Goal: Use online tool/utility: Utilize a website feature to perform a specific function

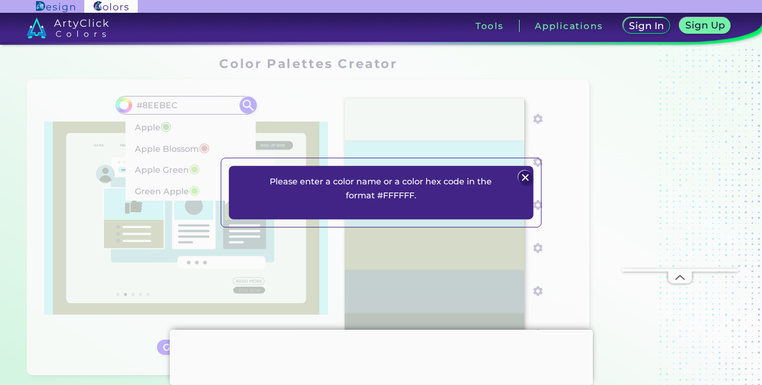
click at [525, 178] on img at bounding box center [526, 178] width 14 height 14
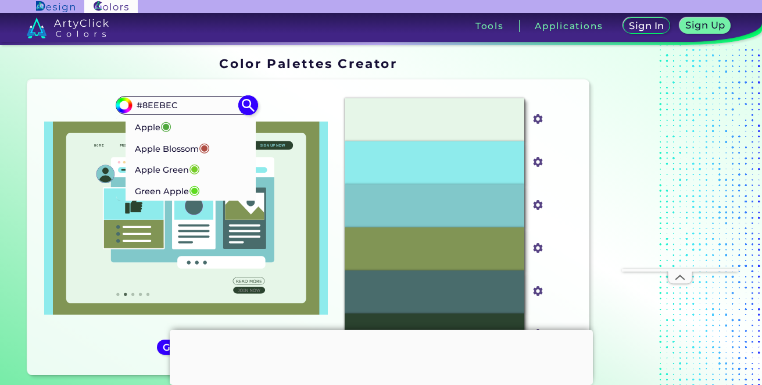
click at [206, 104] on input "#8EEBEC" at bounding box center [186, 105] width 108 height 16
click at [420, 114] on p "#E6F6E8" at bounding box center [434, 119] width 37 height 13
click at [539, 119] on input "#e6f6e8" at bounding box center [536, 117] width 15 height 15
type input "#000000"
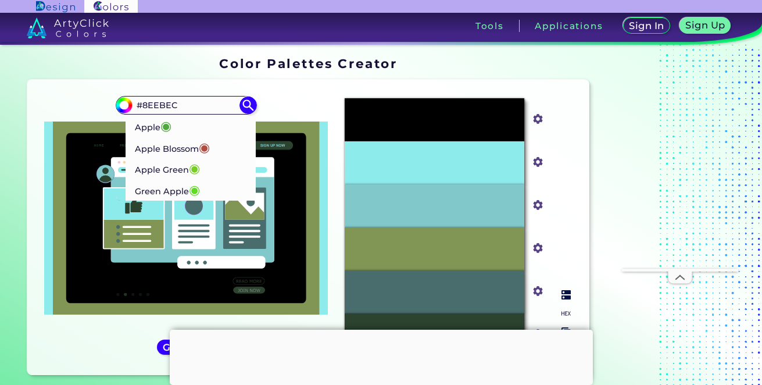
click at [552, 165] on div "#000000 #000000 #8EEBEC #8eebec #81C8CA #81c8ca #819555 #819555 #496C6C #496c6c…" at bounding box center [458, 227] width 244 height 277
click at [522, 173] on div "#8EEBEC #8eebec" at bounding box center [448, 162] width 207 height 43
click at [525, 166] on div "#8eebec" at bounding box center [539, 162] width 28 height 43
click at [536, 163] on input "#8eebec" at bounding box center [536, 161] width 15 height 15
type input "#ff0000"
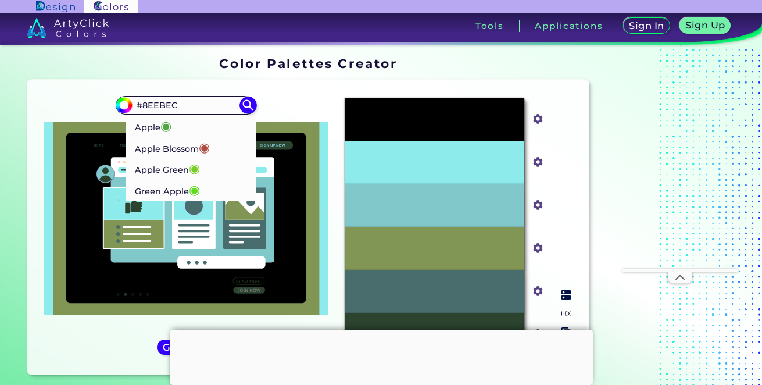
type input "#ff0000"
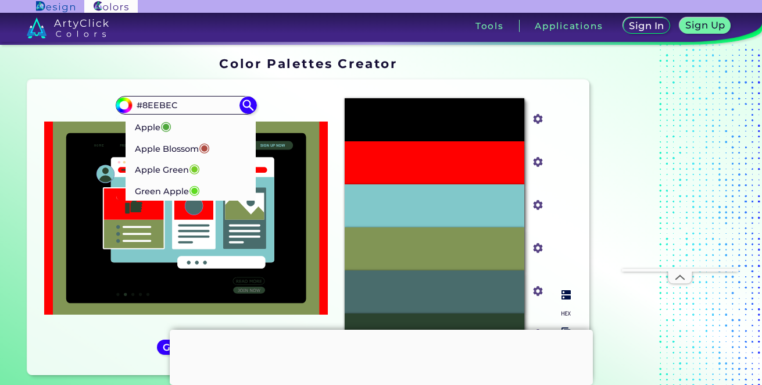
click at [491, 194] on div "#81C8CA" at bounding box center [434, 205] width 179 height 43
click at [537, 202] on input "#81c8ca" at bounding box center [536, 204] width 15 height 15
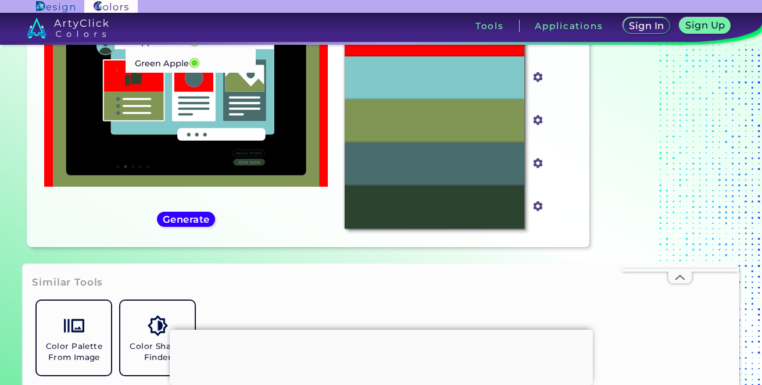
scroll to position [17, 0]
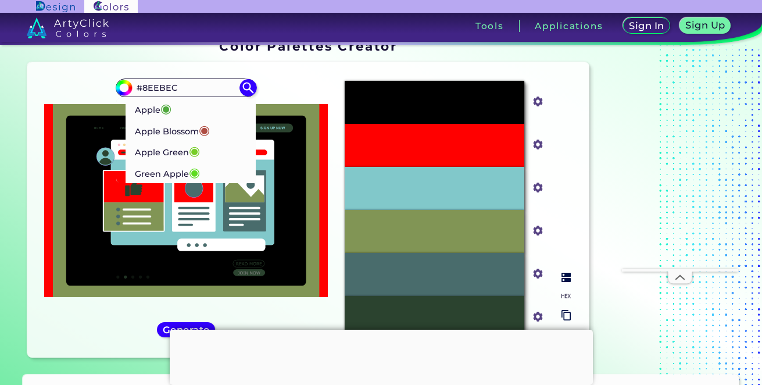
click at [452, 187] on p "#81C8CA" at bounding box center [434, 188] width 36 height 13
click at [538, 192] on input "#81c8ca" at bounding box center [536, 186] width 15 height 15
type input "#f9dbff"
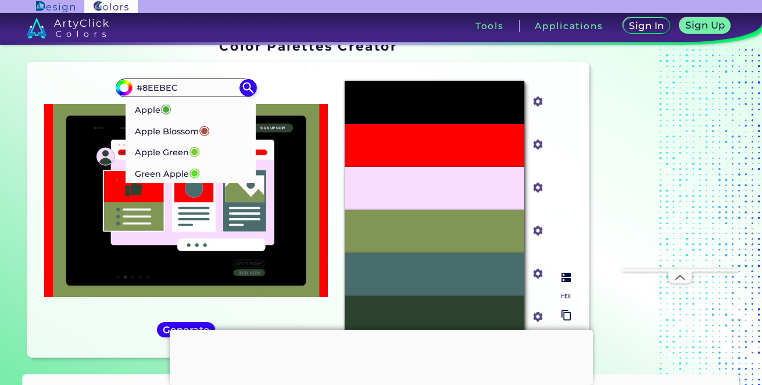
click at [480, 231] on div "#819555" at bounding box center [434, 231] width 179 height 43
click at [543, 228] on input "#819555" at bounding box center [536, 229] width 15 height 15
type input "#ff7b00"
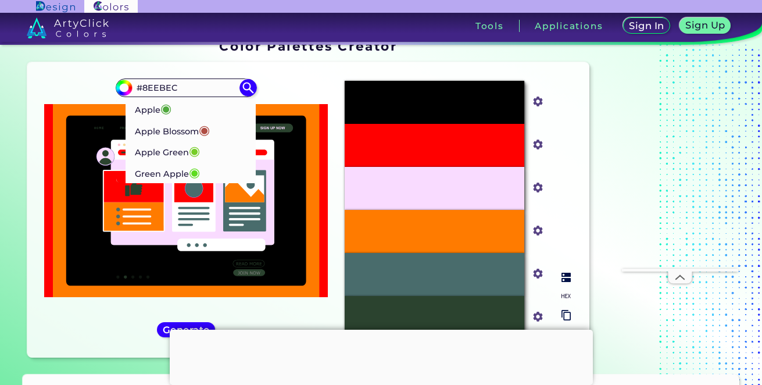
click at [458, 269] on div "#496C6C" at bounding box center [434, 274] width 179 height 43
click at [546, 264] on div "#496c6c" at bounding box center [539, 274] width 28 height 43
click at [535, 275] on input "#496c6c" at bounding box center [536, 272] width 15 height 15
type input "#00ff08"
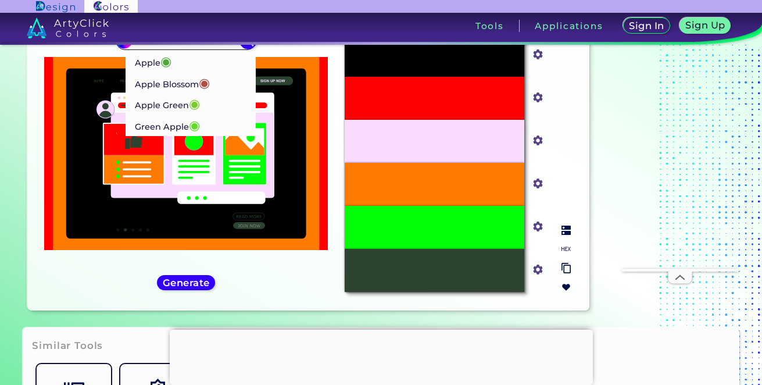
scroll to position [76, 0]
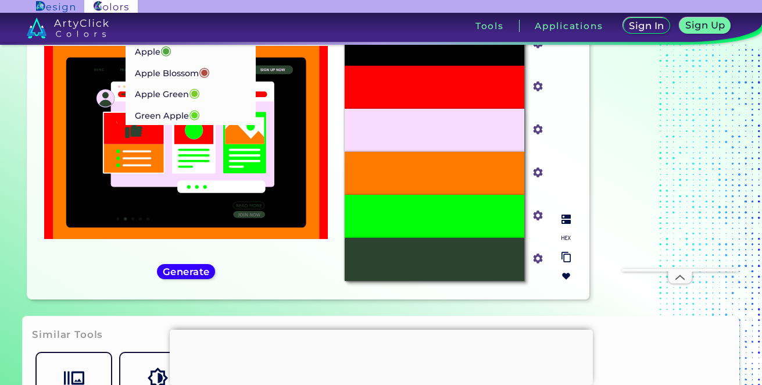
click at [454, 265] on div "#2B432F" at bounding box center [434, 259] width 179 height 43
click at [452, 271] on div "#2B432F" at bounding box center [434, 259] width 179 height 43
click at [411, 253] on div "#2B432F" at bounding box center [434, 259] width 179 height 43
click at [369, 265] on div "#2B432F" at bounding box center [434, 259] width 179 height 43
click at [391, 266] on div "#2B432F" at bounding box center [434, 259] width 179 height 43
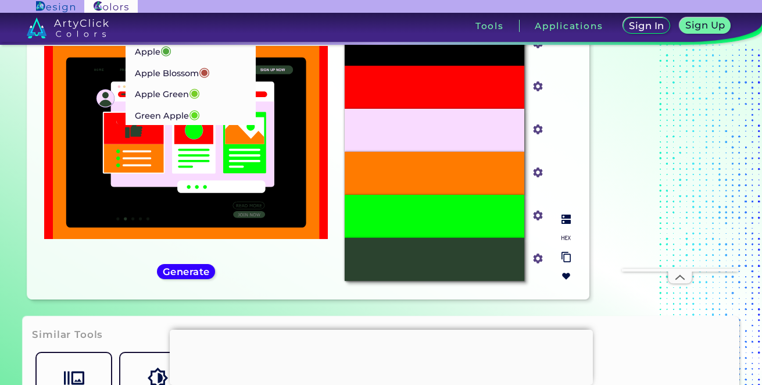
click at [538, 256] on input "#2b432f" at bounding box center [536, 257] width 15 height 15
type input "#5900ff"
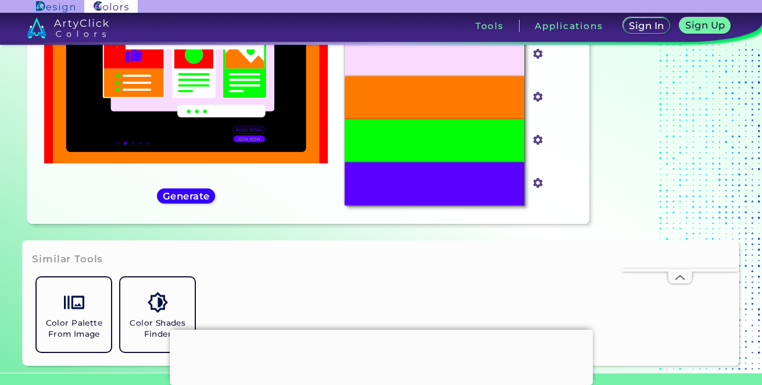
click at [457, 265] on div "Similar Tools Color Palette From Image Color Shades Finder" at bounding box center [381, 303] width 716 height 124
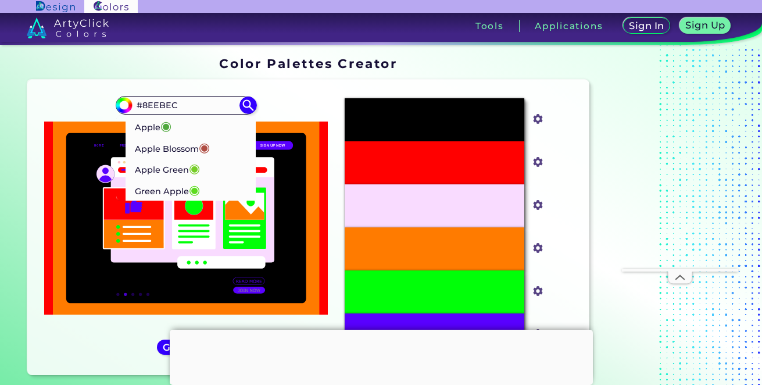
click at [291, 92] on div "#ff0000 #8EEBEC Apple ◉ Apple Blossom ◉ Apple Green ◉ Green Apple ◉ Generate" at bounding box center [186, 227] width 299 height 277
drag, startPoint x: 272, startPoint y: 190, endPoint x: 201, endPoint y: 251, distance: 92.8
click at [201, 301] on g at bounding box center [186, 218] width 267 height 193
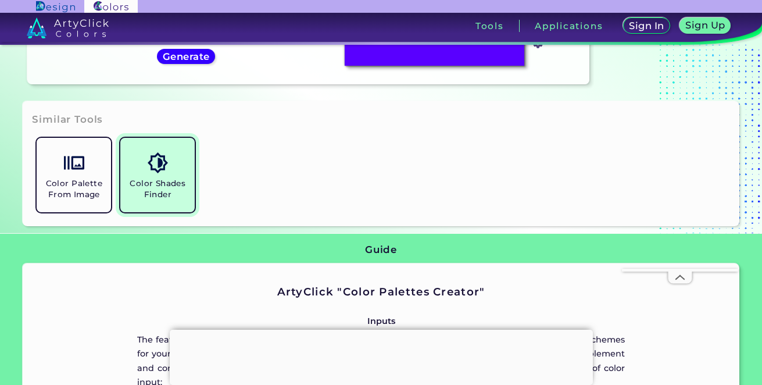
click at [169, 162] on link "Color Shades Finder" at bounding box center [158, 175] width 84 height 84
